Goal: Transaction & Acquisition: Purchase product/service

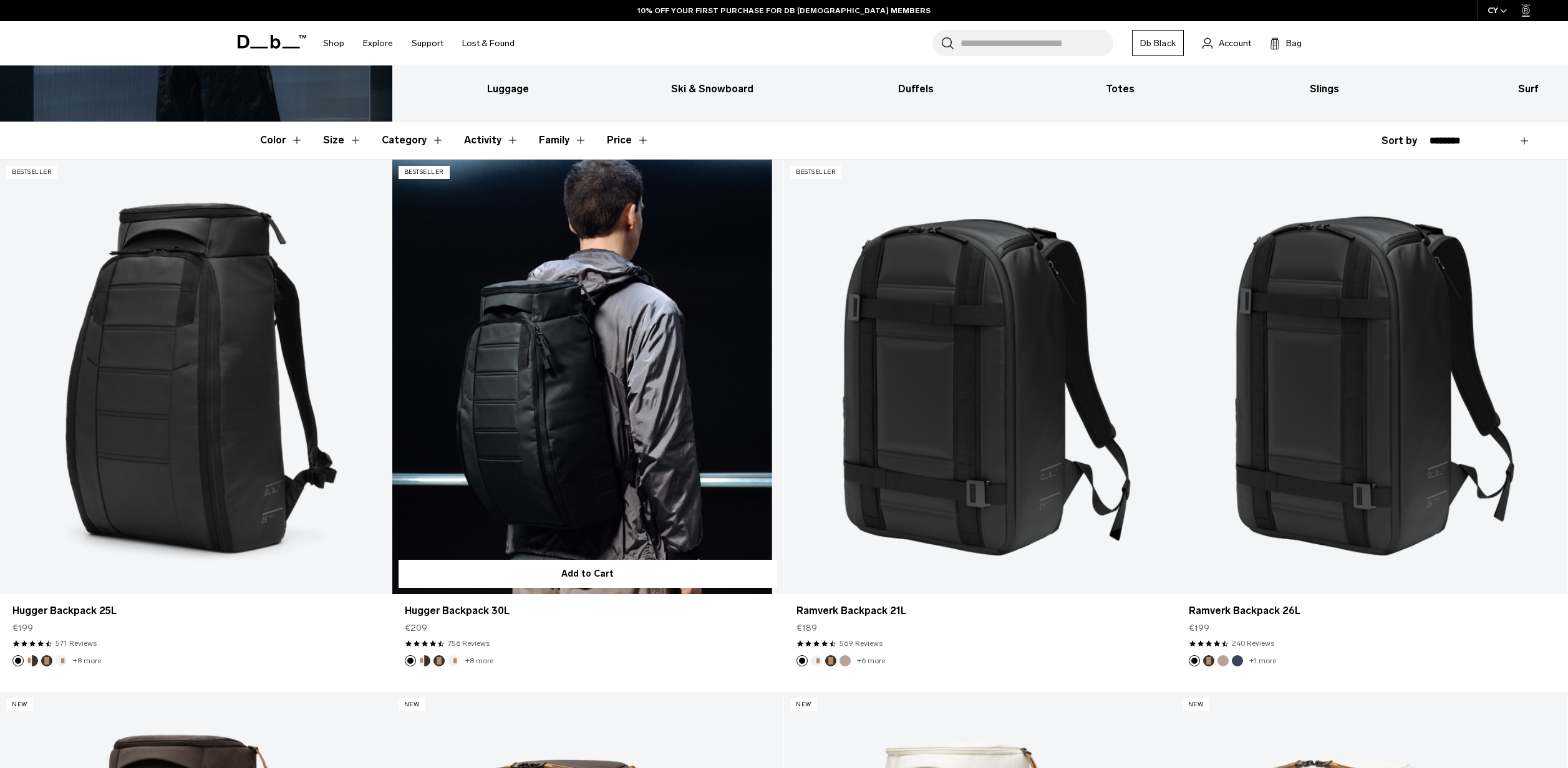
scroll to position [282, 0]
click at [634, 366] on link "Hugger Backpack 30L" at bounding box center [588, 377] width 392 height 435
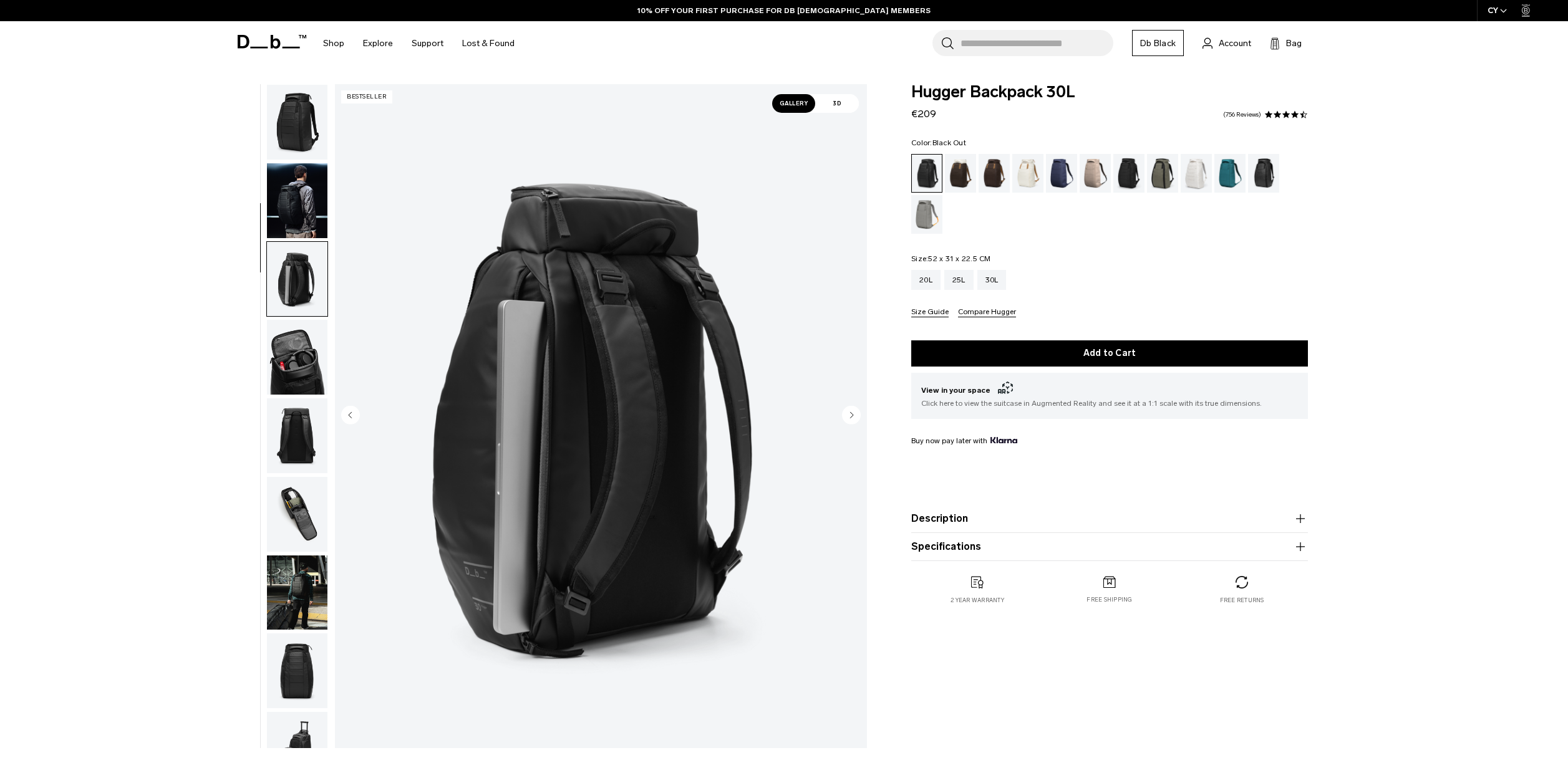
scroll to position [69, 0]
